Goal: Find specific page/section: Find specific page/section

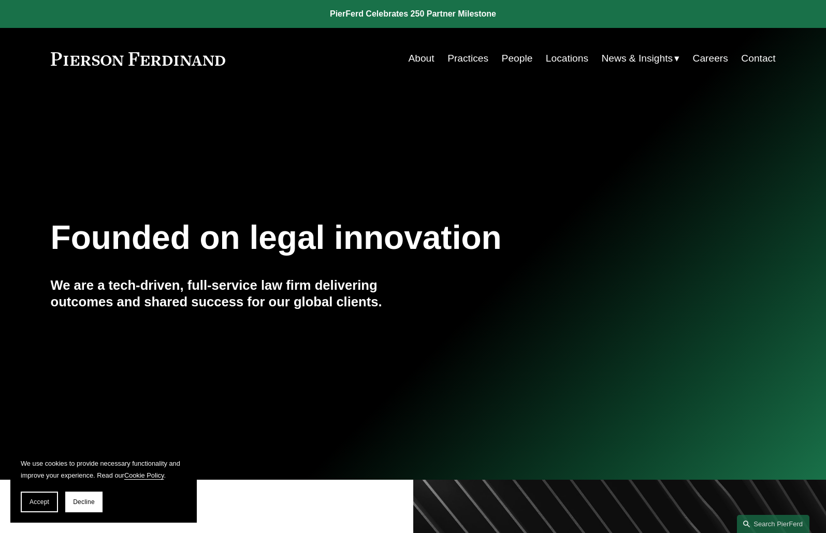
click at [569, 58] on link "Locations" at bounding box center [567, 59] width 42 height 20
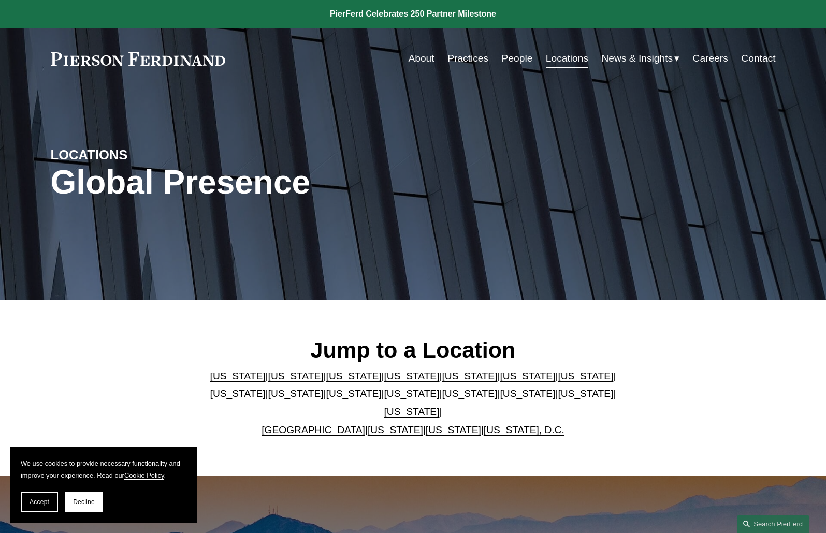
click at [468, 62] on link "Practices" at bounding box center [467, 59] width 41 height 20
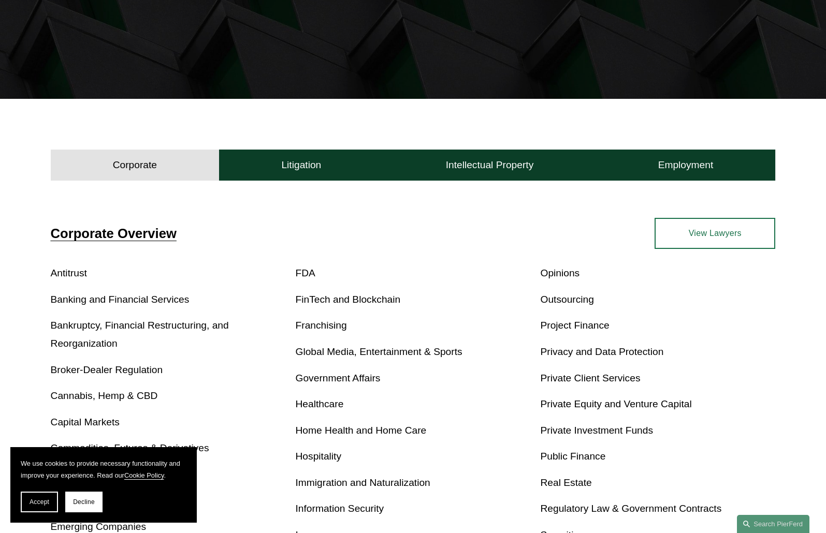
scroll to position [203, 0]
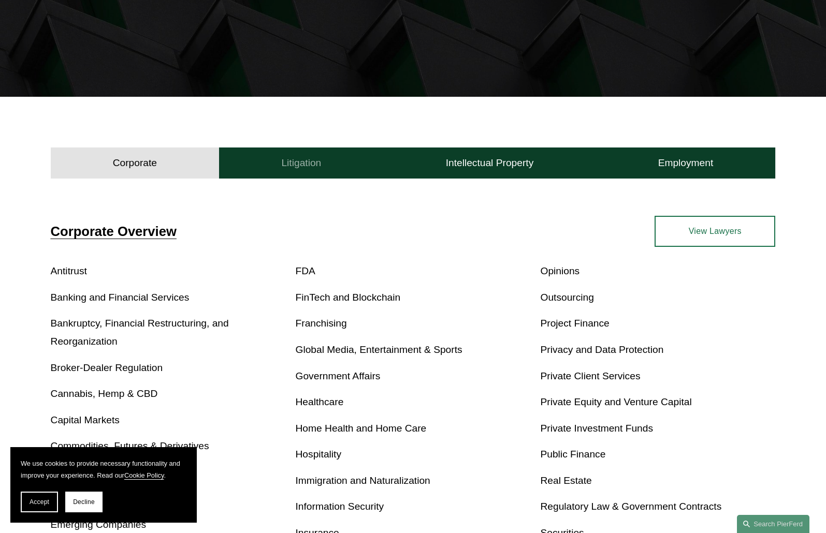
click at [318, 169] on h4 "Litigation" at bounding box center [301, 163] width 40 height 12
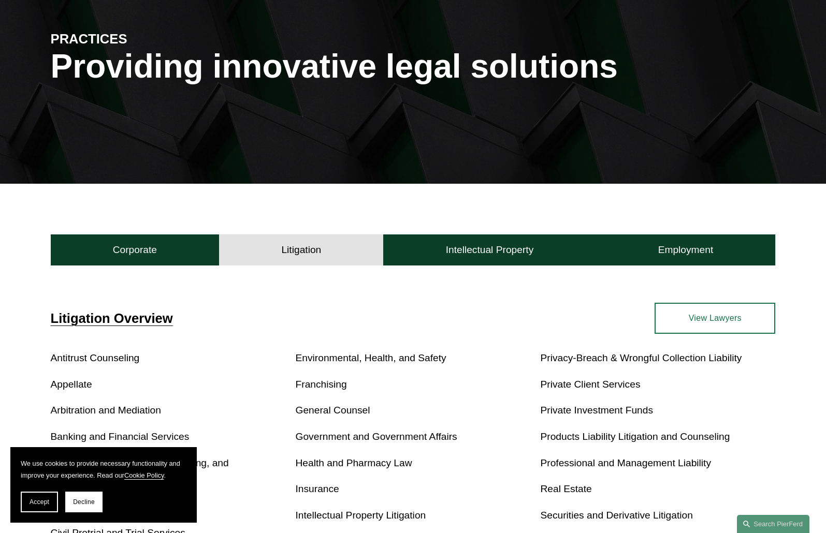
scroll to position [110, 0]
